Goal: Find specific page/section: Find specific page/section

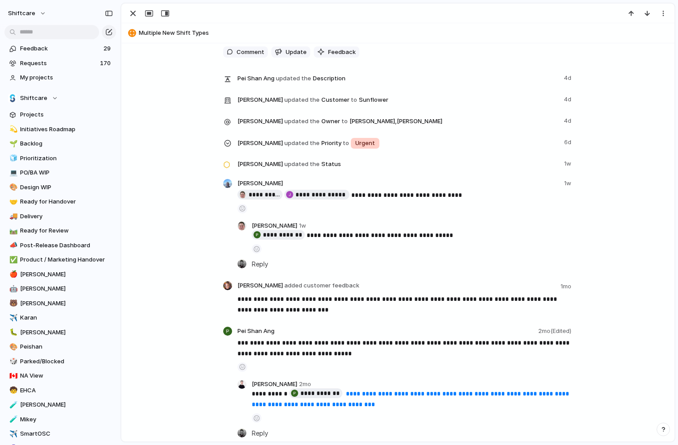
scroll to position [1279, 0]
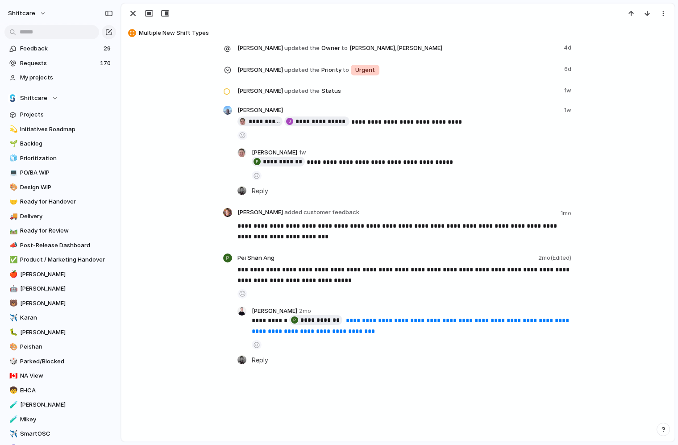
click at [391, 318] on link "**********" at bounding box center [411, 325] width 319 height 17
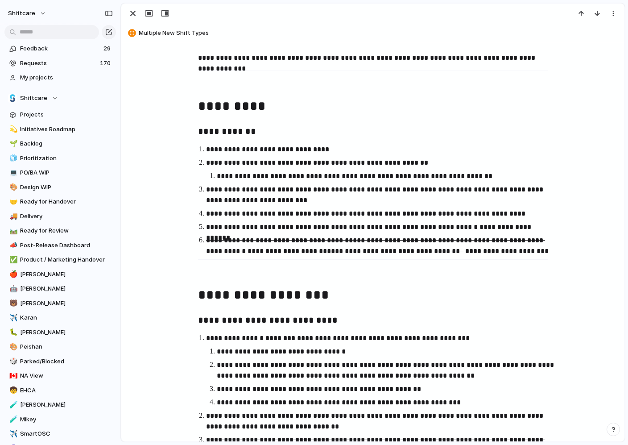
scroll to position [304, 0]
